Goal: Task Accomplishment & Management: Manage account settings

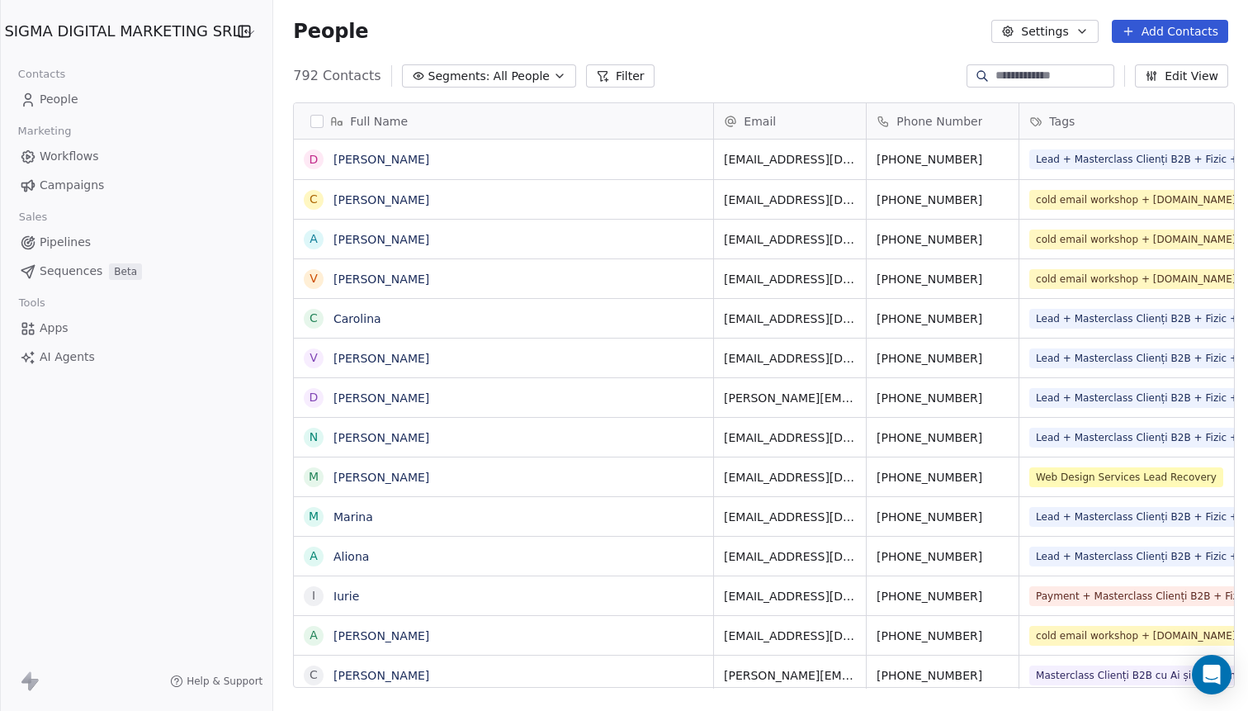
scroll to position [625, 981]
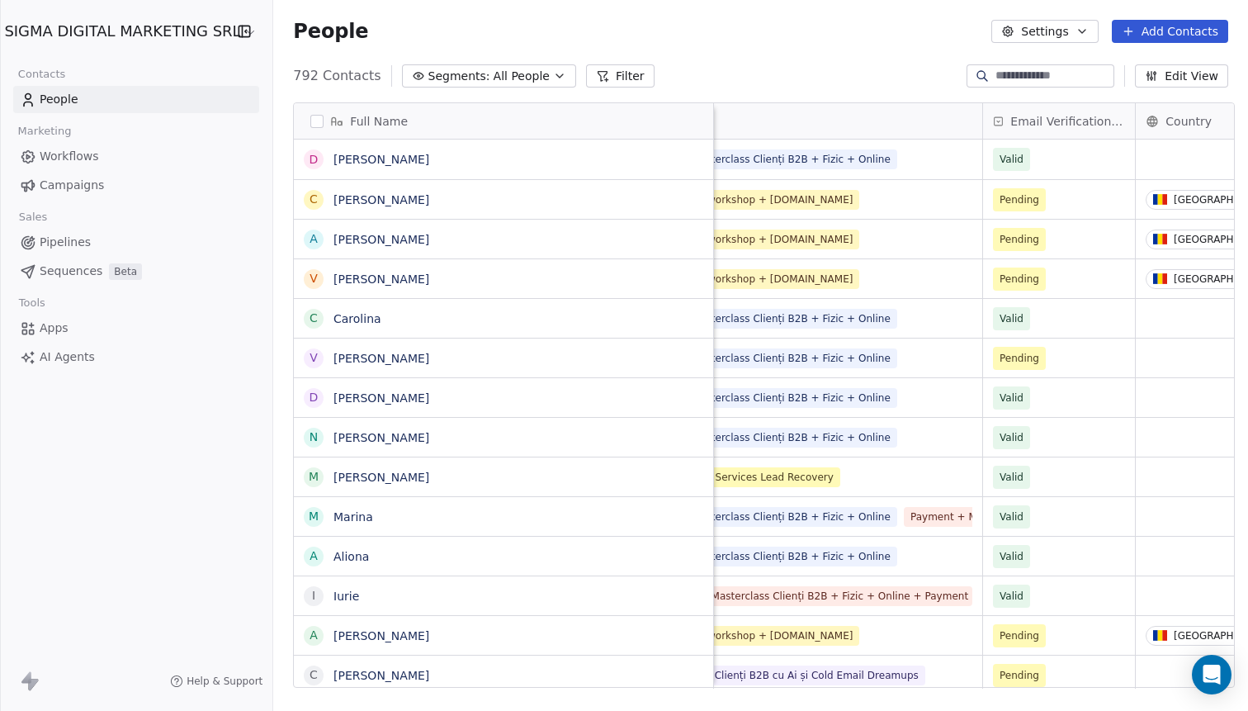
scroll to position [0, 361]
